Goal: Task Accomplishment & Management: Manage account settings

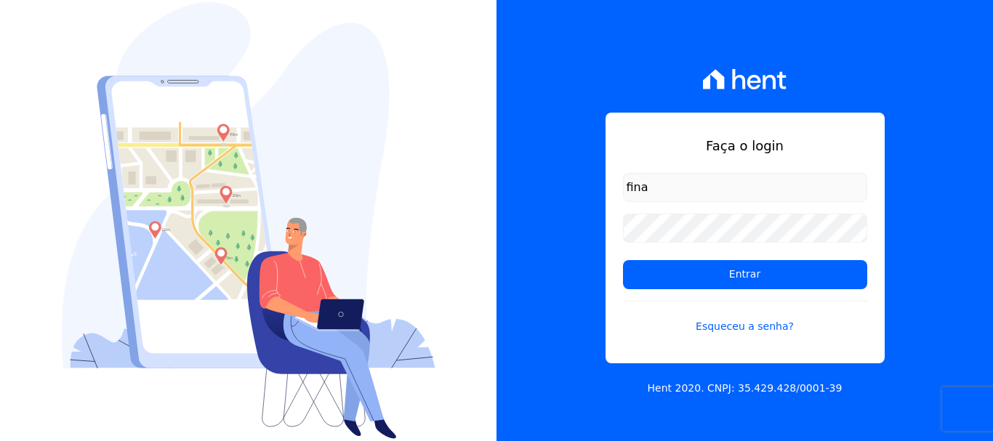
type input "[EMAIL_ADDRESS][DOMAIN_NAME]"
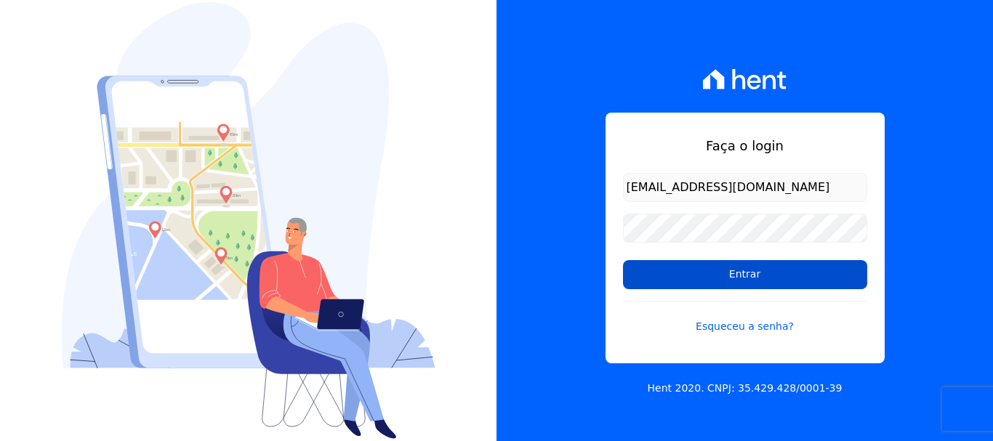
click at [735, 278] on input "Entrar" at bounding box center [745, 274] width 244 height 29
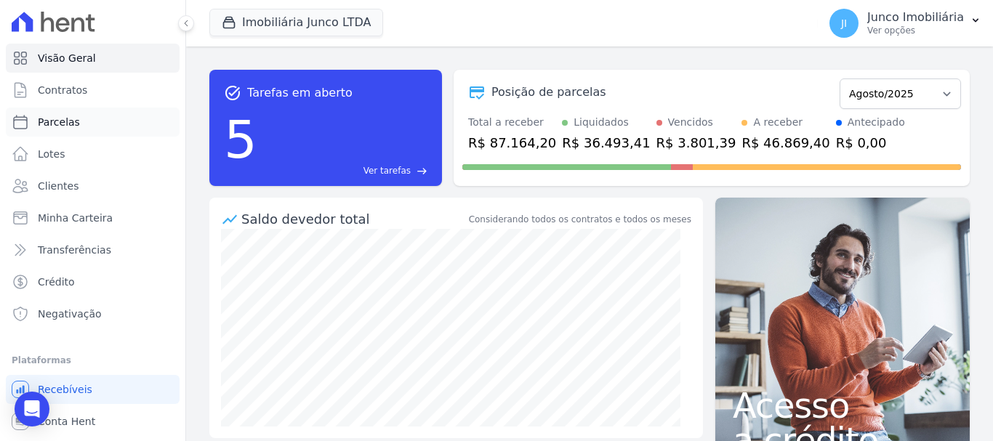
click at [48, 117] on span "Parcelas" at bounding box center [59, 122] width 42 height 15
select select
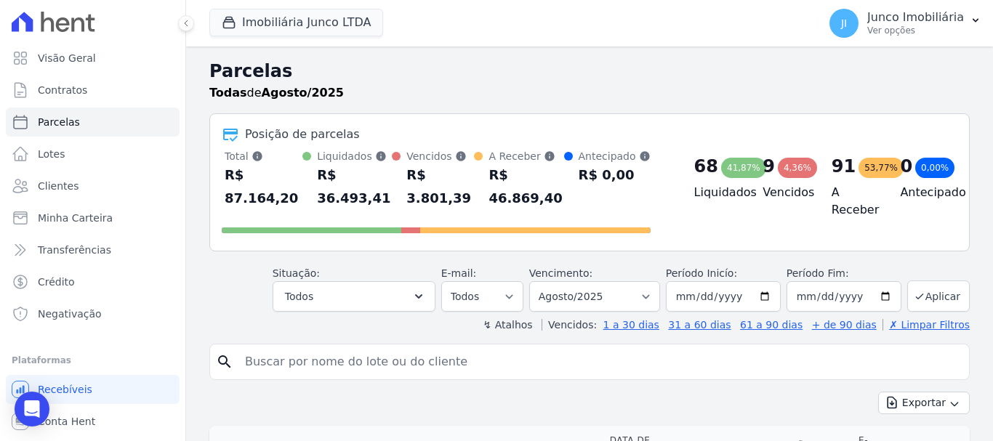
click at [302, 347] on input "search" at bounding box center [599, 361] width 727 height 29
type input "692"
click at [925, 280] on button "Aplicar" at bounding box center [938, 295] width 62 height 31
select select
click at [620, 102] on div "Parcelas Todas de 01/08/2025 a 31/08/2025" at bounding box center [589, 85] width 760 height 55
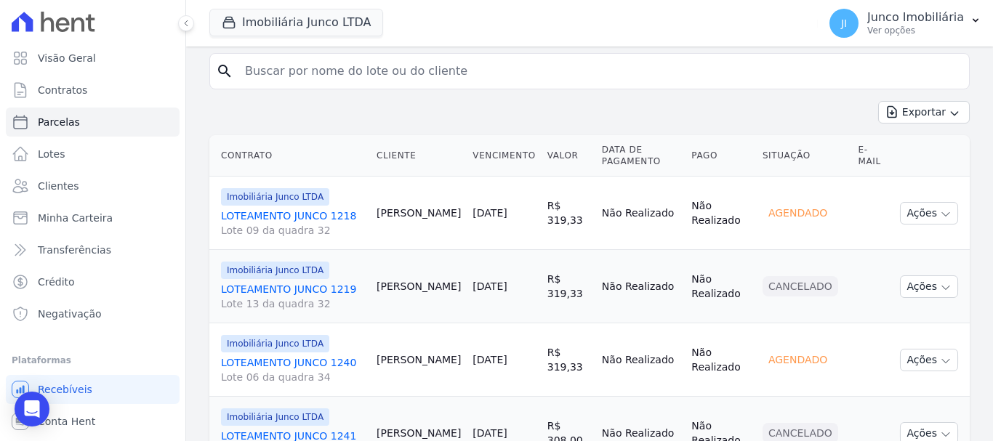
scroll to position [73, 0]
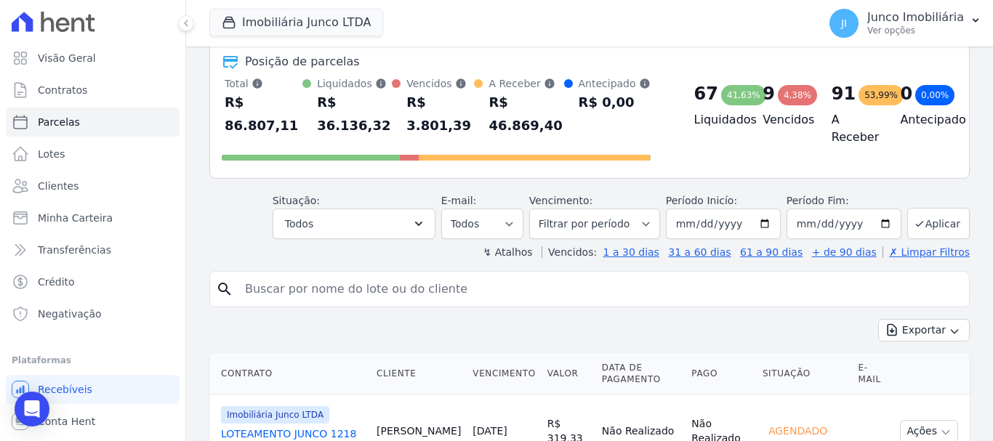
click at [310, 275] on input "search" at bounding box center [599, 289] width 727 height 29
type input "692"
select select
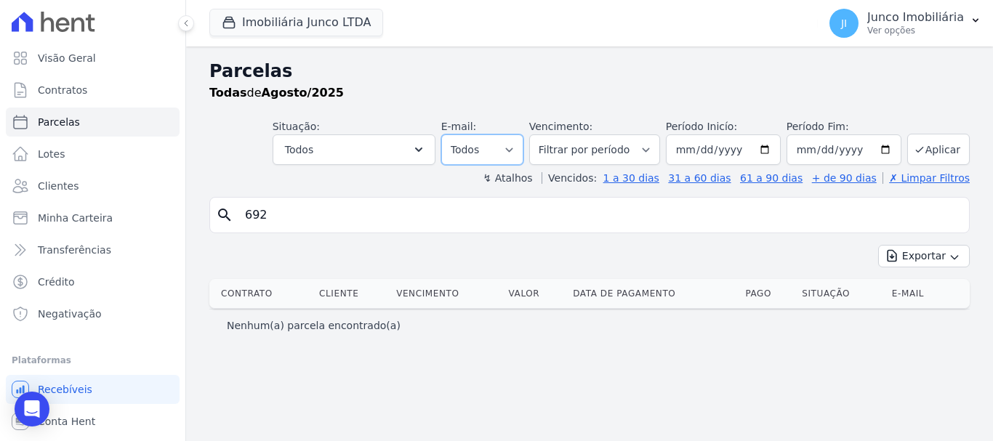
click at [523, 150] on select "Todos Lido Não-lido" at bounding box center [482, 149] width 82 height 31
click at [658, 145] on select "Filtrar por período ──────── Todos os meses Fevereiro/2020 Março/2020 Abril/202…" at bounding box center [594, 149] width 131 height 31
select select "all"
click at [549, 134] on select "Filtrar por período ──────── Todos os meses Fevereiro/2020 Março/2020 Abril/202…" at bounding box center [594, 149] width 131 height 31
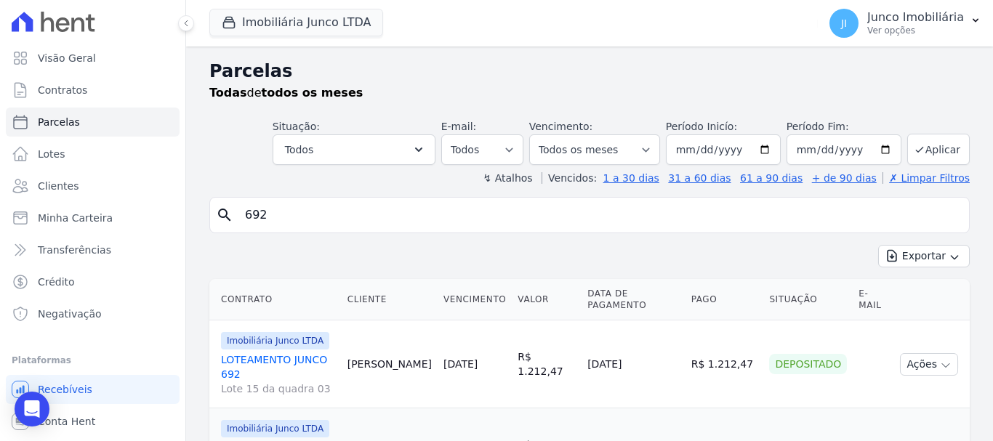
select select
click at [916, 256] on button "Exportar" at bounding box center [924, 256] width 92 height 23
click at [907, 319] on span "Exportar CSV" at bounding box center [922, 315] width 77 height 15
click at [75, 89] on span "Contratos" at bounding box center [62, 90] width 49 height 15
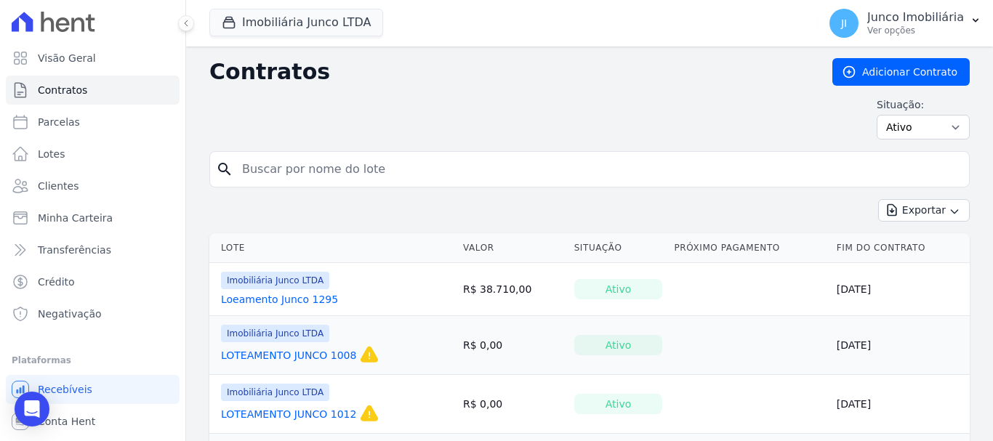
click at [298, 169] on input "search" at bounding box center [598, 169] width 730 height 29
type input "1209"
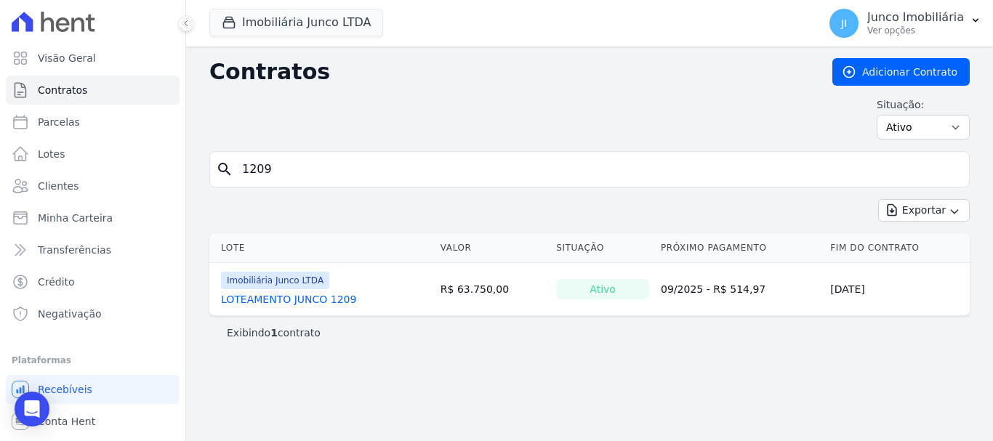
click at [303, 299] on link "LOTEAMENTO JUNCO 1209" at bounding box center [288, 299] width 135 height 15
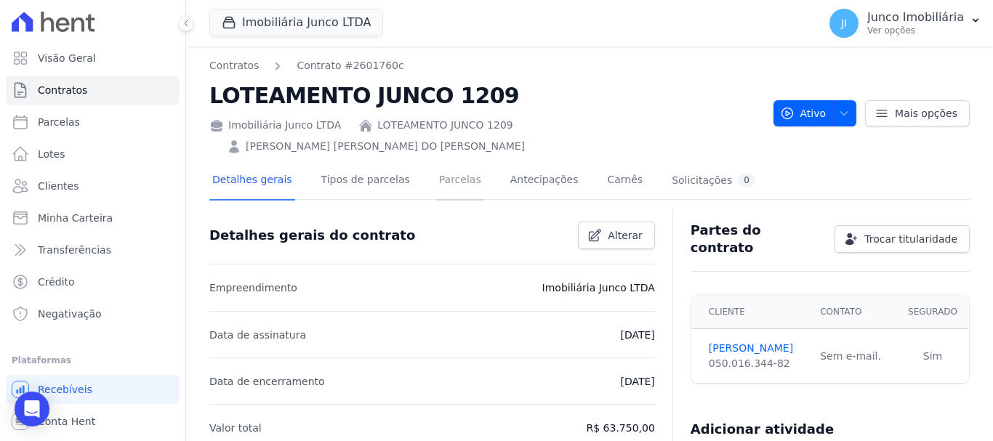
click at [452, 164] on link "Parcelas" at bounding box center [460, 181] width 48 height 39
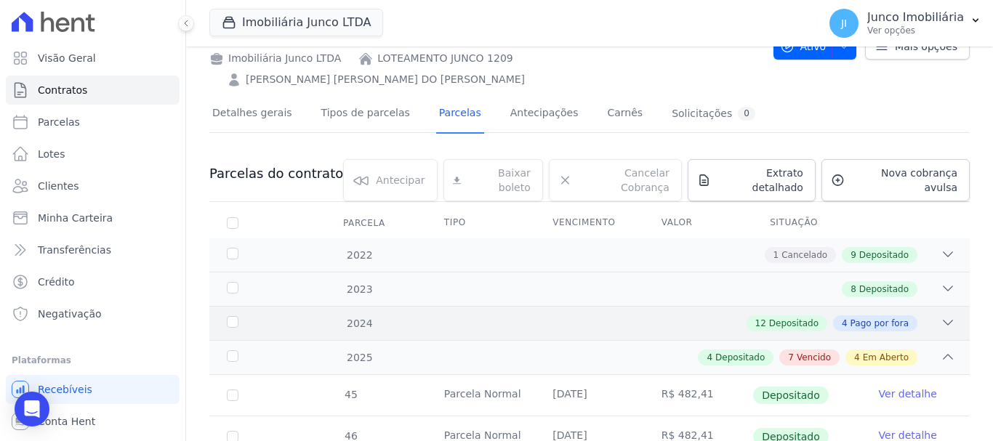
scroll to position [145, 0]
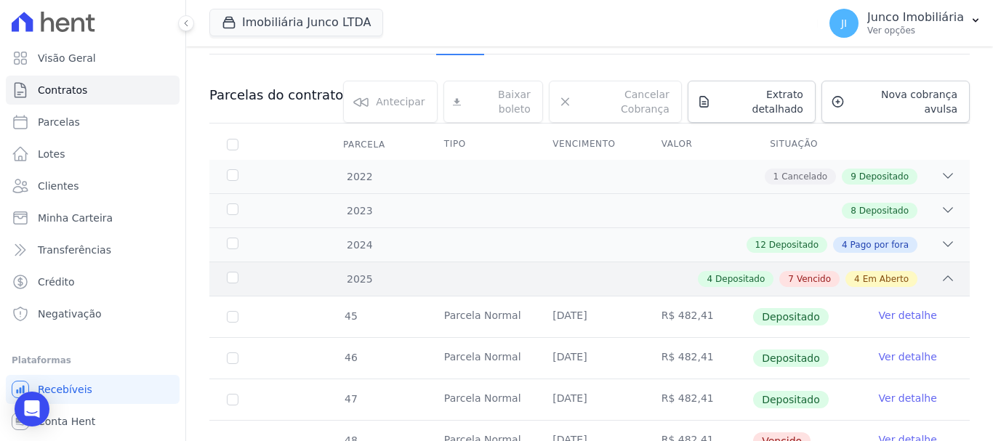
click at [810, 272] on span "Vencido" at bounding box center [813, 278] width 34 height 13
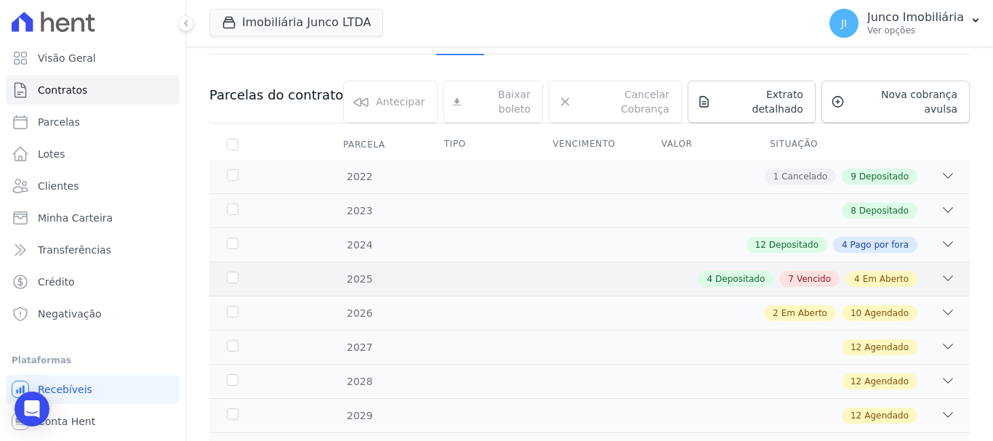
click at [798, 272] on span "Vencido" at bounding box center [813, 278] width 34 height 13
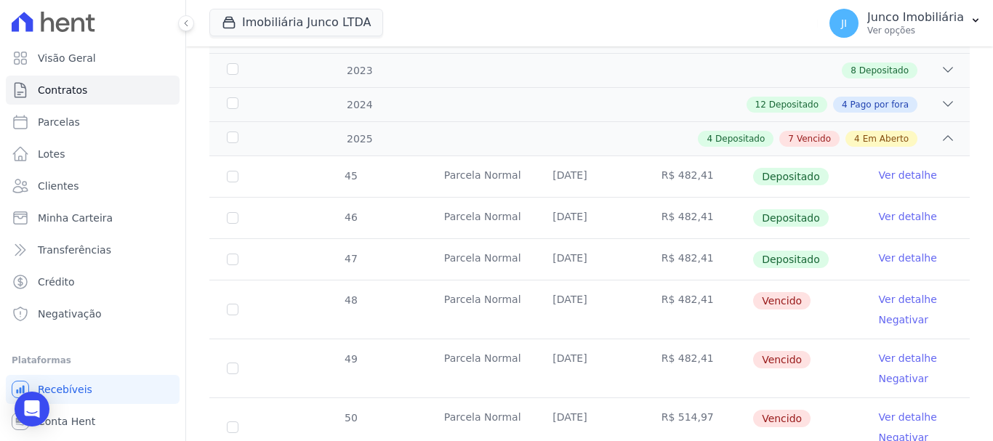
scroll to position [218, 0]
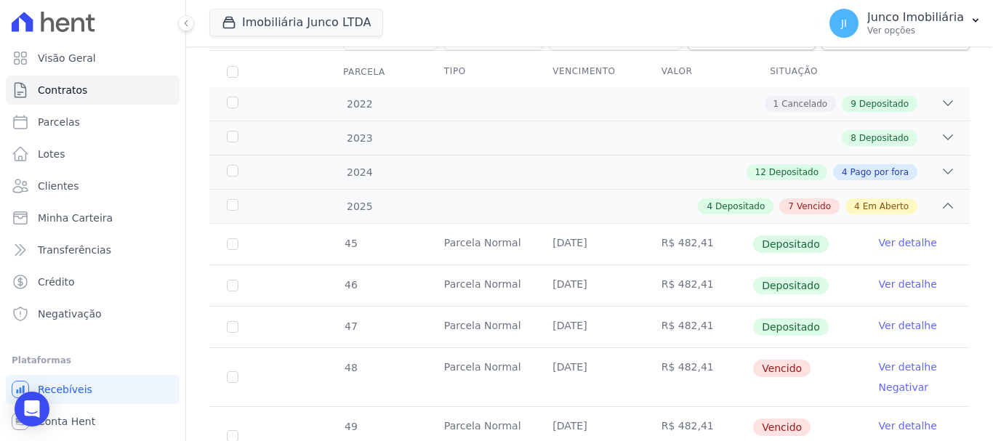
click at [878, 235] on link "Ver detalhe" at bounding box center [907, 242] width 58 height 15
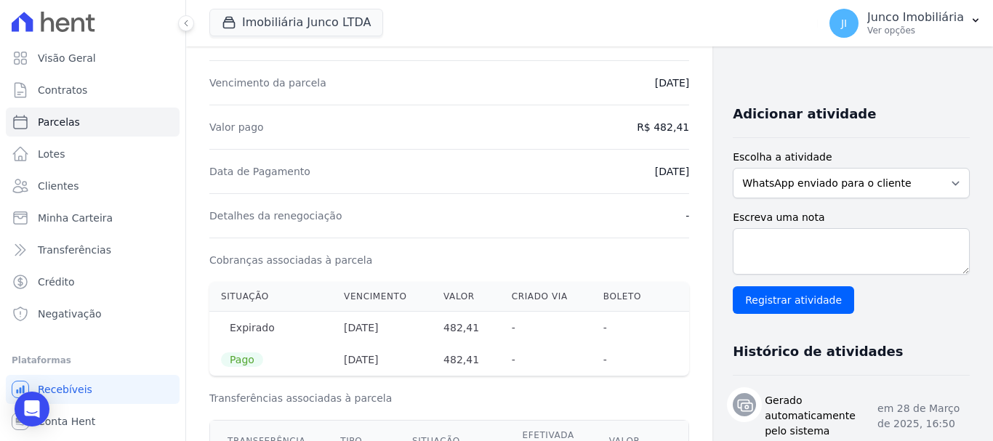
scroll to position [363, 0]
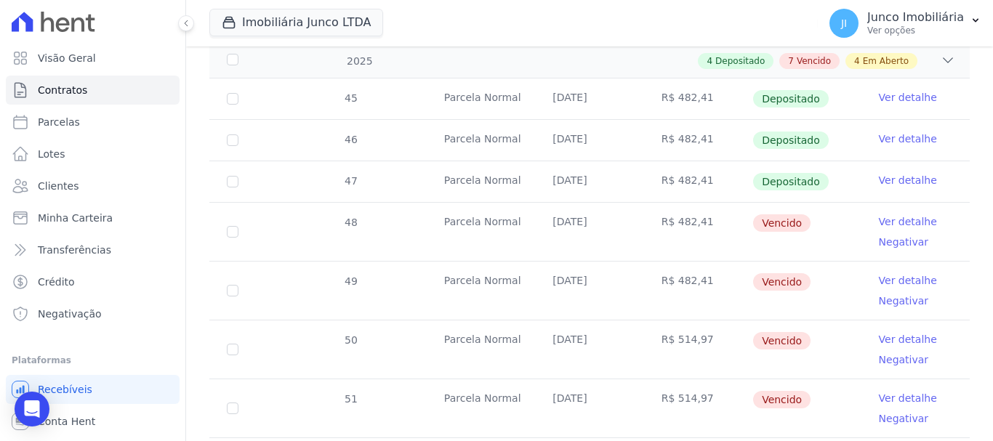
scroll to position [291, 0]
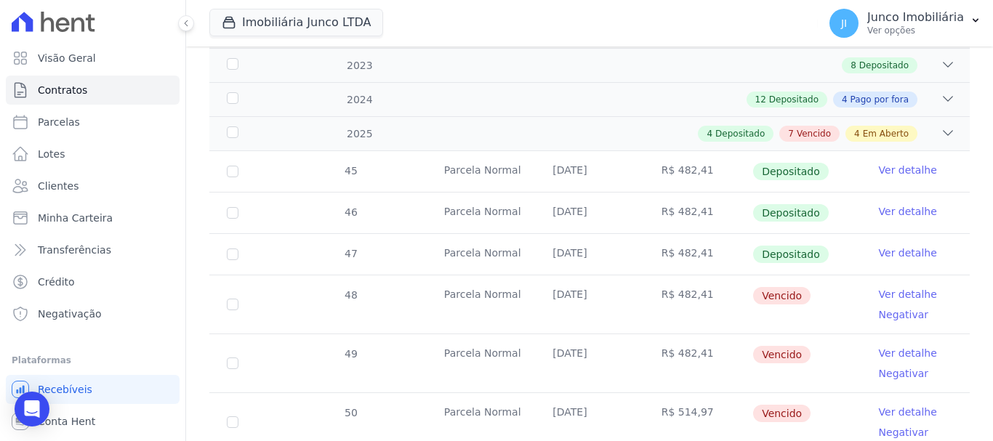
click at [899, 204] on link "Ver detalhe" at bounding box center [907, 211] width 58 height 15
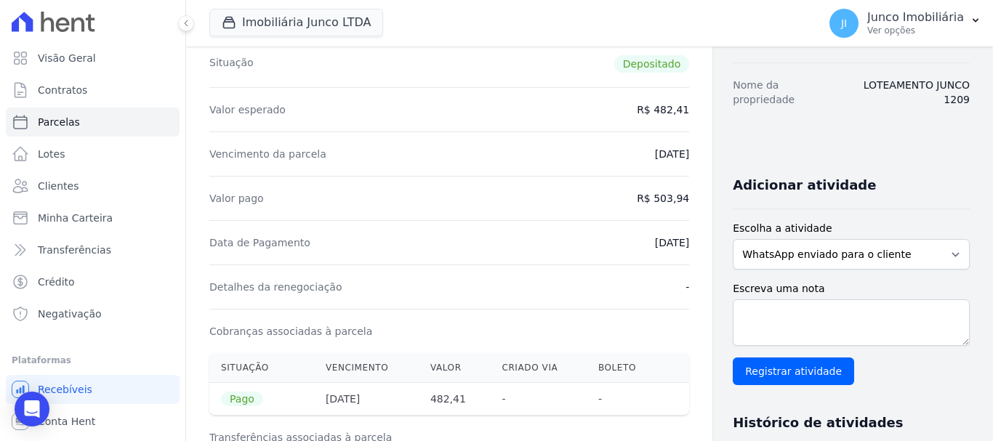
scroll to position [436, 0]
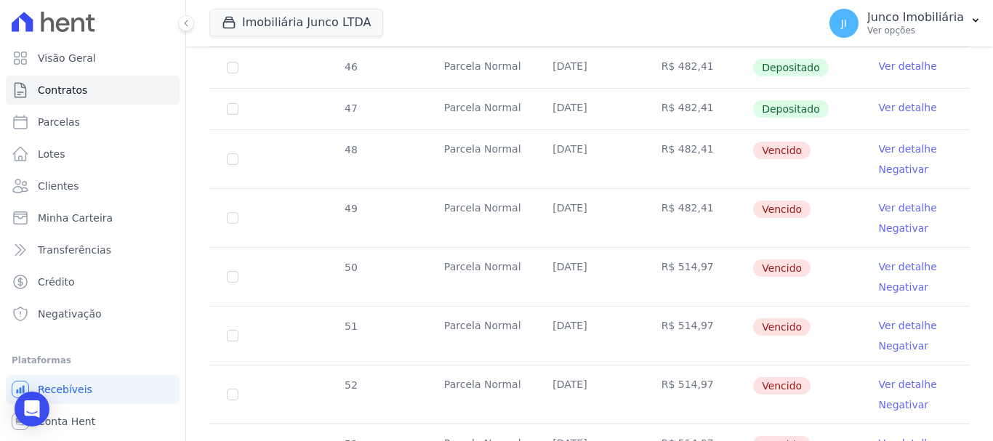
scroll to position [363, 0]
